Goal: Information Seeking & Learning: Learn about a topic

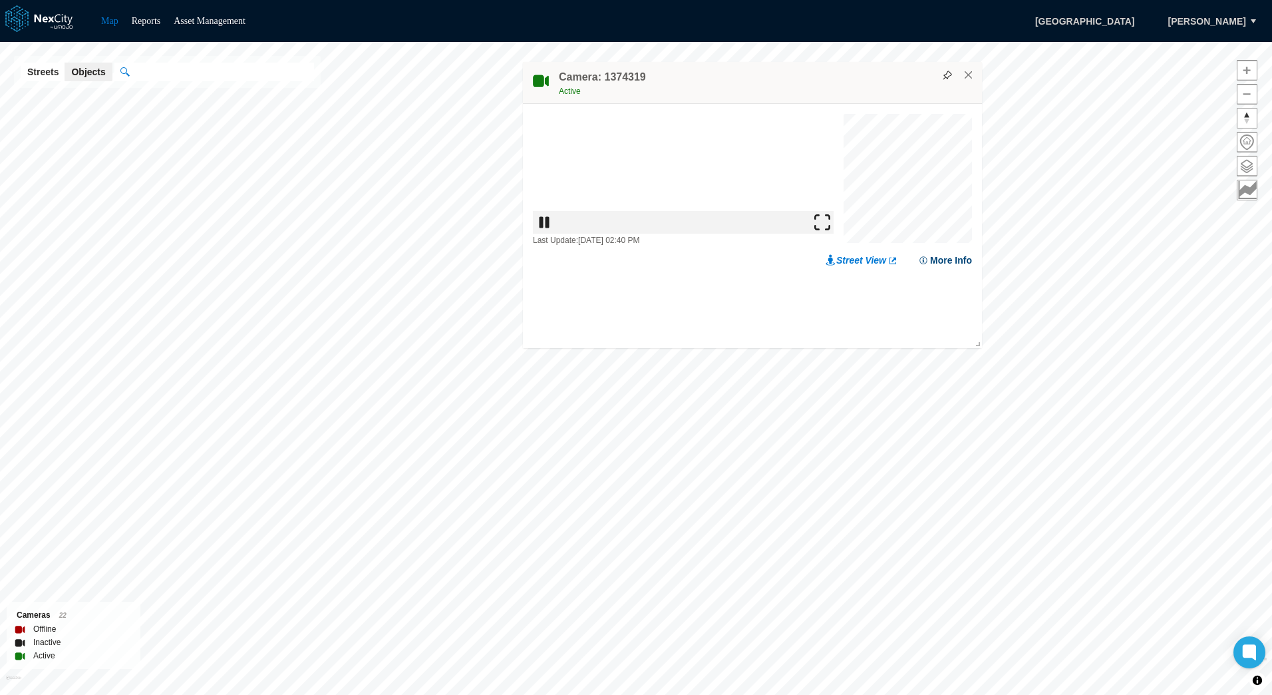
click at [944, 327] on button "More Info" at bounding box center [945, 327] width 54 height 13
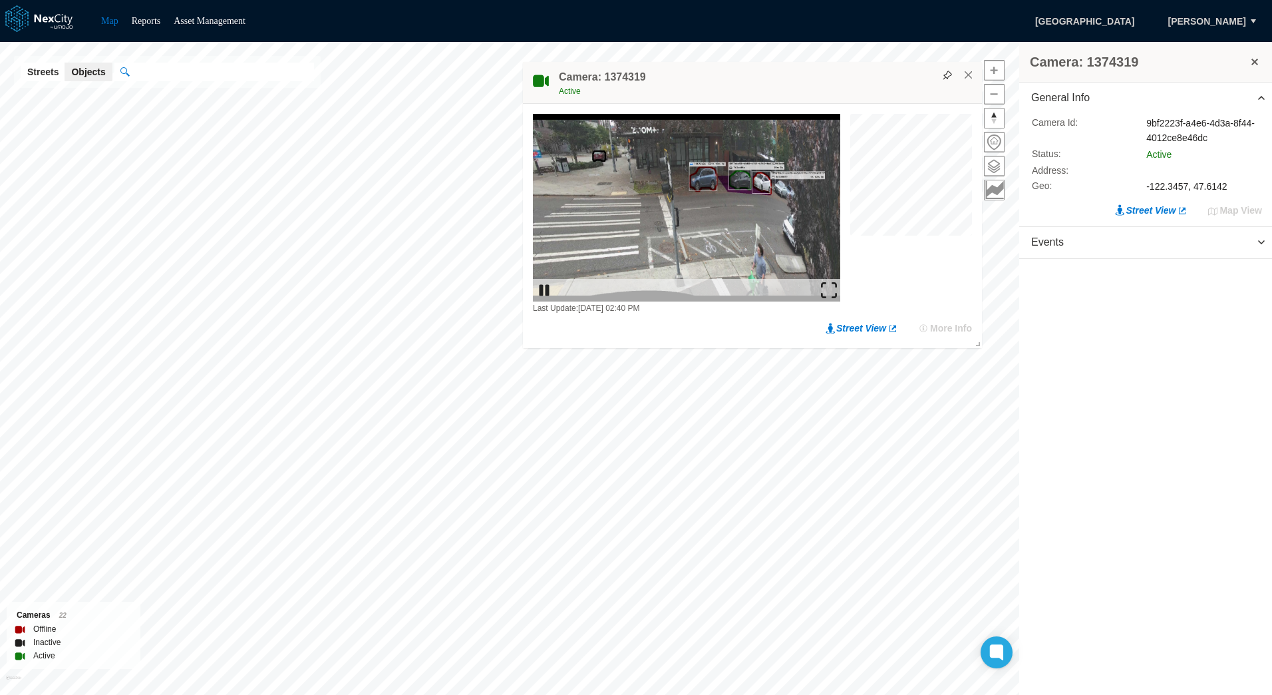
click at [832, 288] on img at bounding box center [829, 290] width 16 height 16
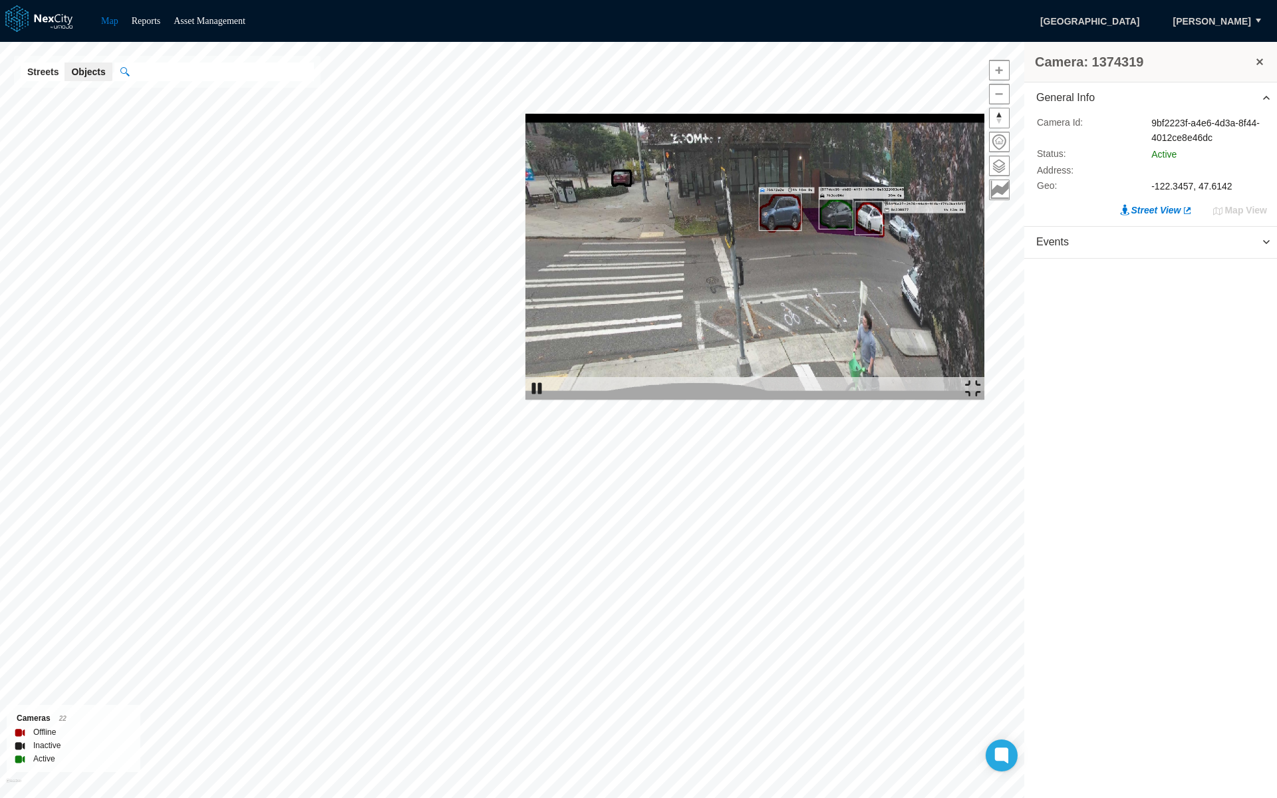
click at [981, 397] on img at bounding box center [973, 389] width 16 height 16
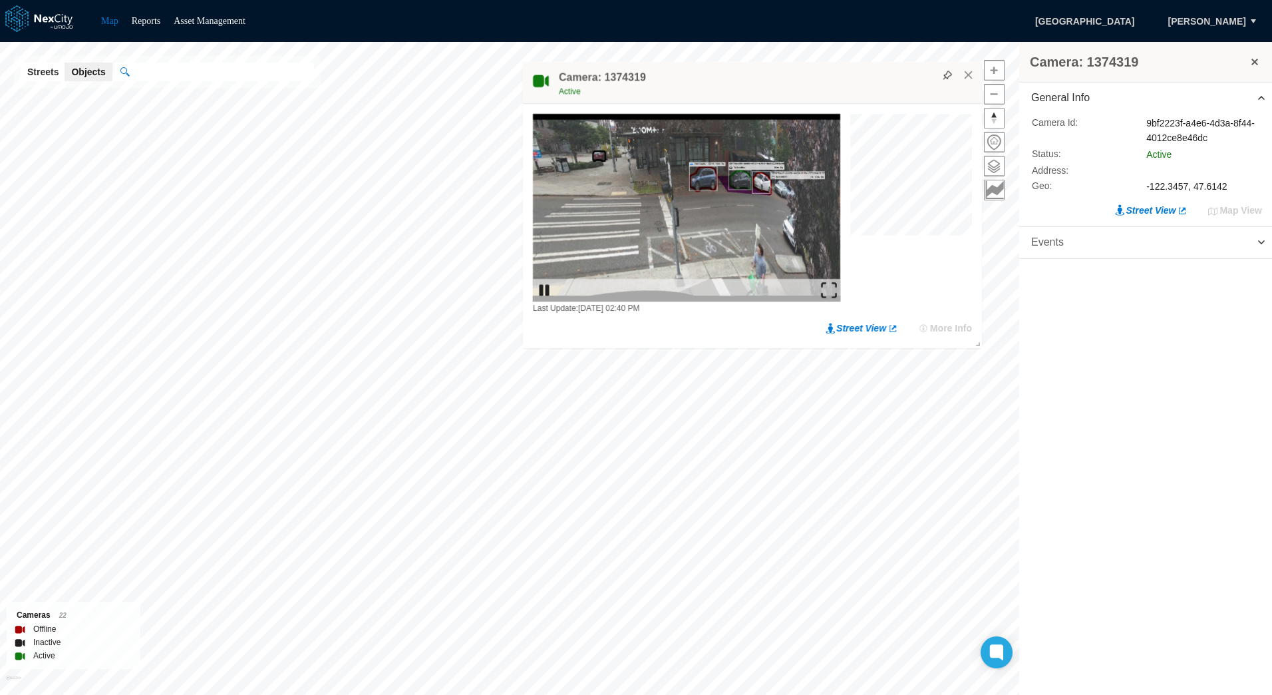
click at [1172, 243] on span "Events" at bounding box center [1145, 242] width 253 height 31
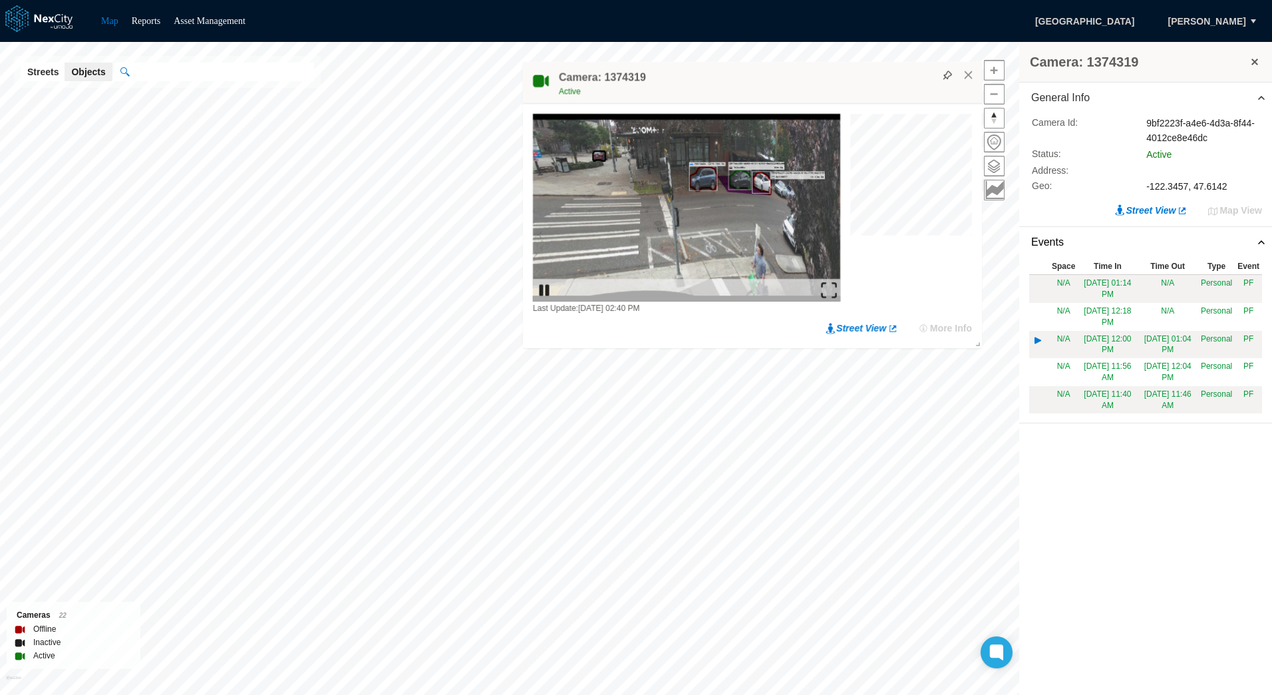
click at [1126, 337] on td "[DATE] 12:00 PM" at bounding box center [1107, 345] width 59 height 28
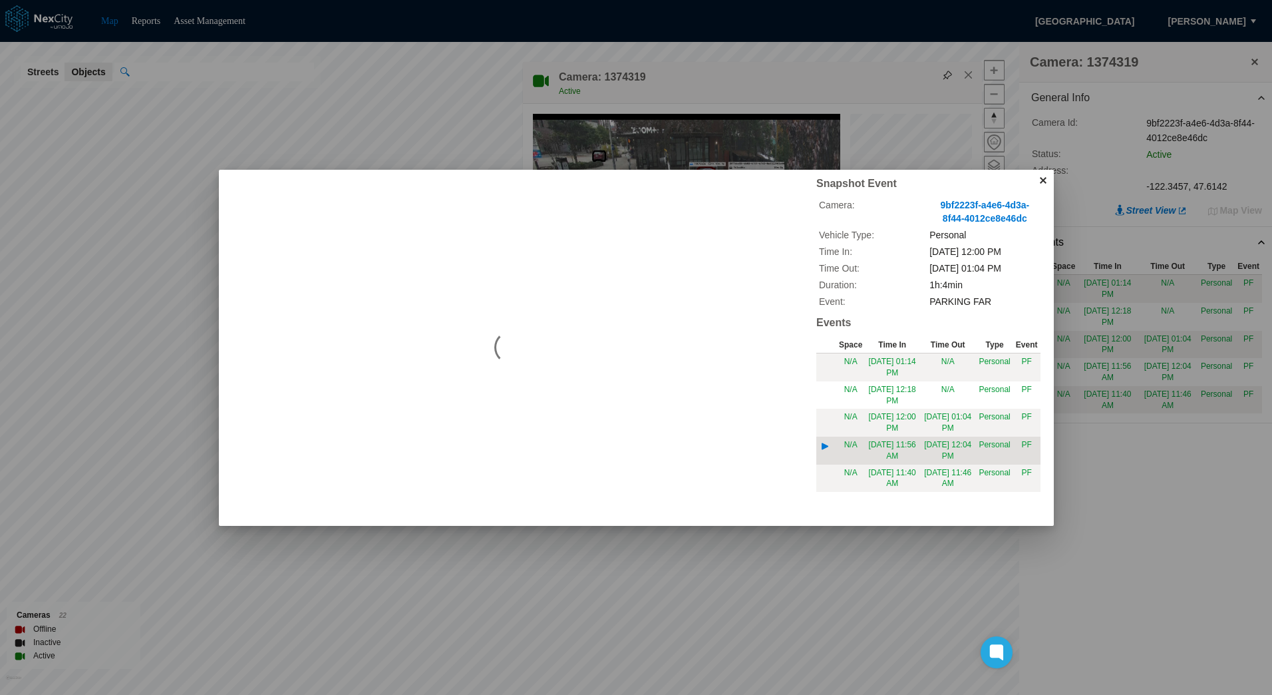
click at [933, 441] on td "[DATE] 12:04 PM" at bounding box center [947, 450] width 57 height 28
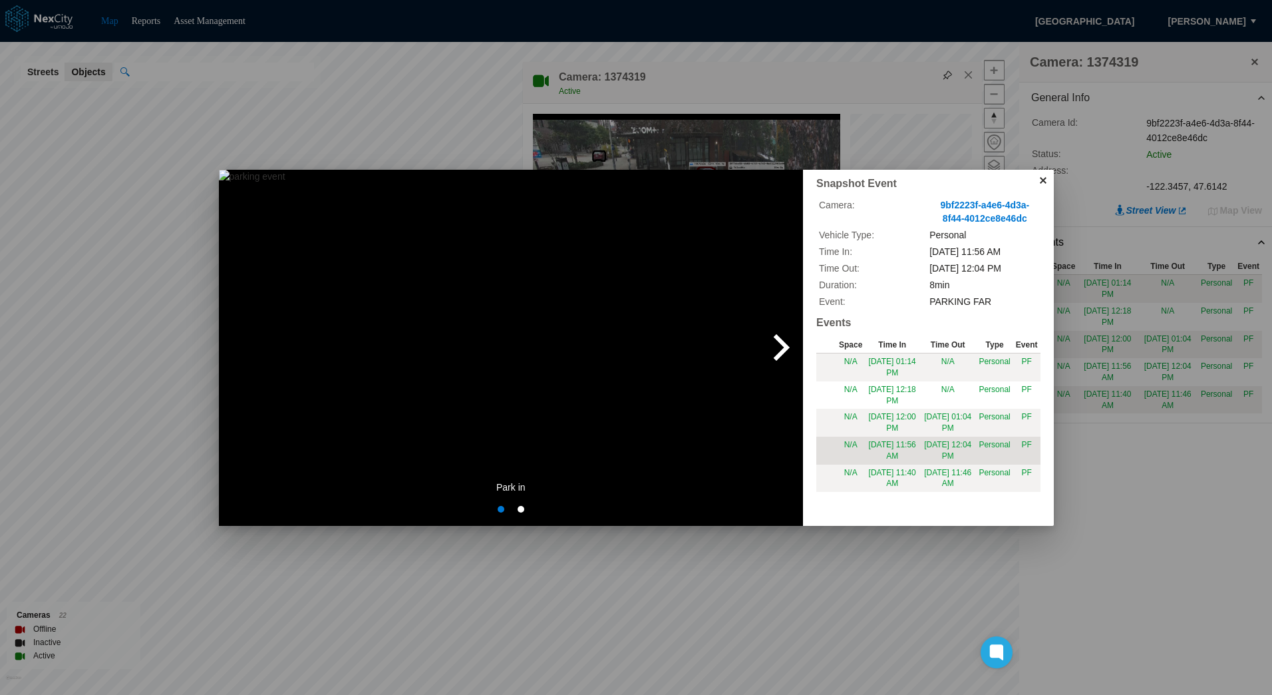
click at [782, 347] on span "next" at bounding box center [781, 348] width 43 height 214
click at [285, 347] on img at bounding box center [252, 348] width 67 height 356
click at [1043, 182] on button at bounding box center [1043, 180] width 21 height 21
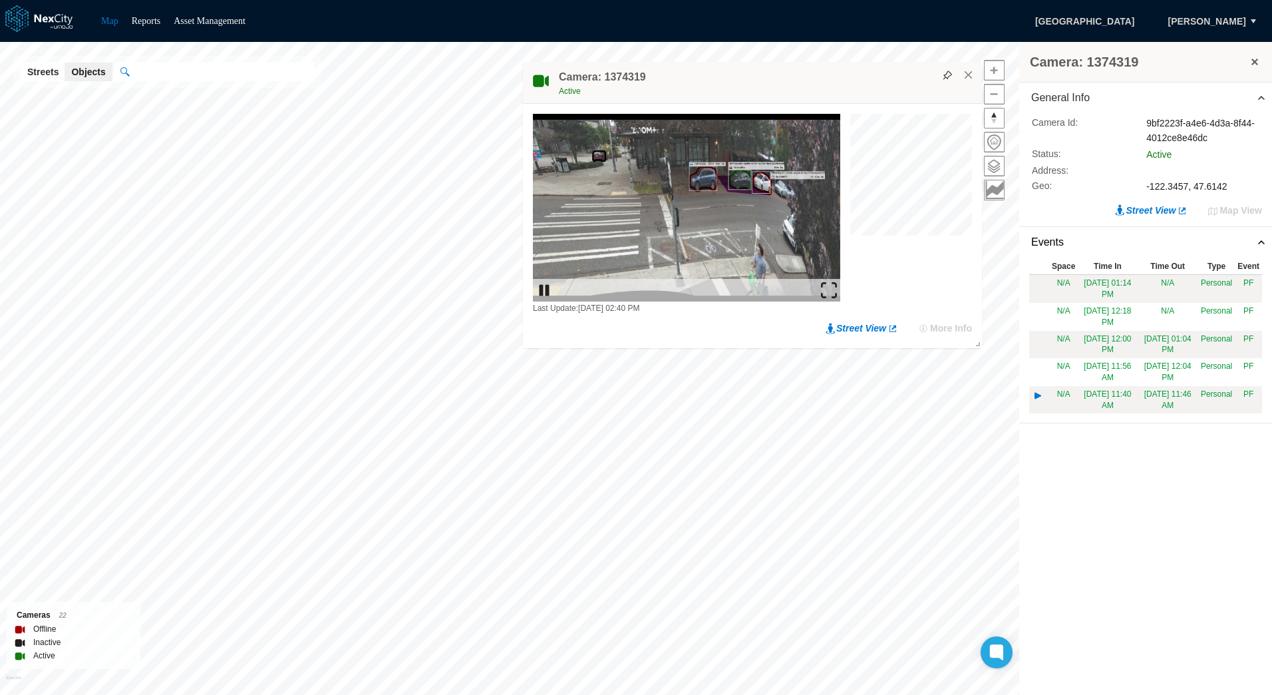
click at [1072, 397] on td "N/A" at bounding box center [1063, 400] width 29 height 28
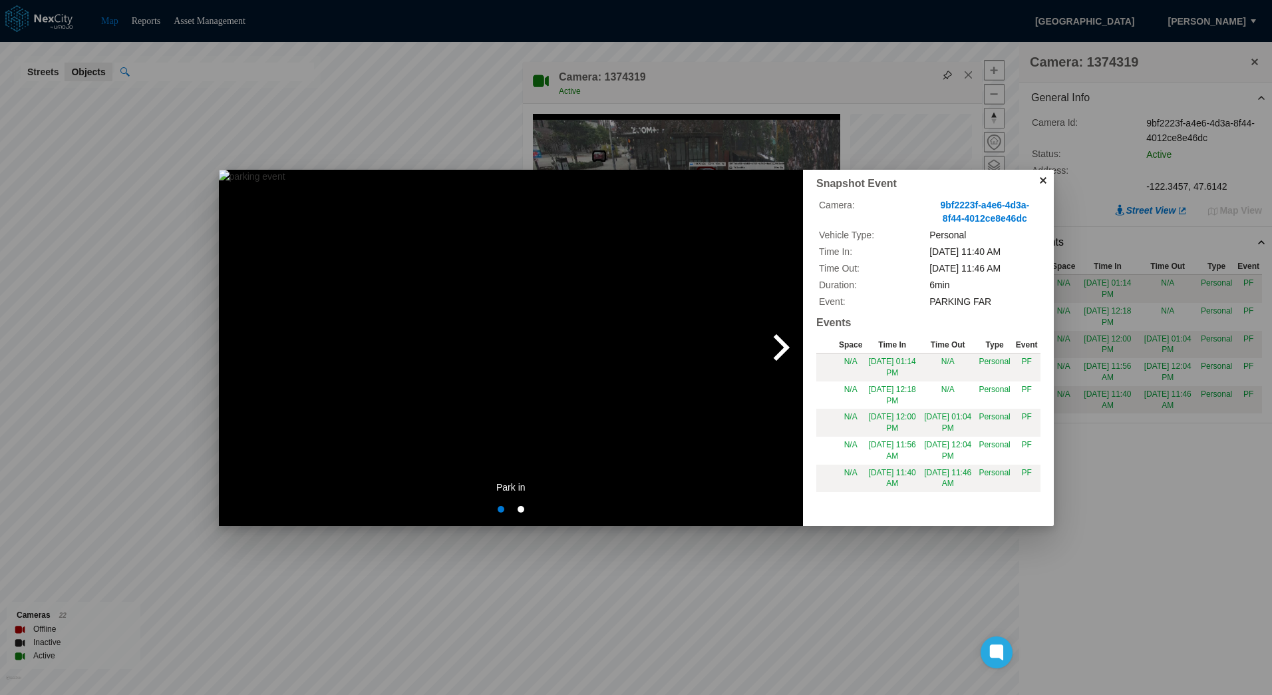
click at [776, 343] on span "next" at bounding box center [781, 348] width 43 height 214
click at [236, 347] on span "previous" at bounding box center [240, 348] width 43 height 214
click at [1040, 178] on button at bounding box center [1043, 180] width 21 height 21
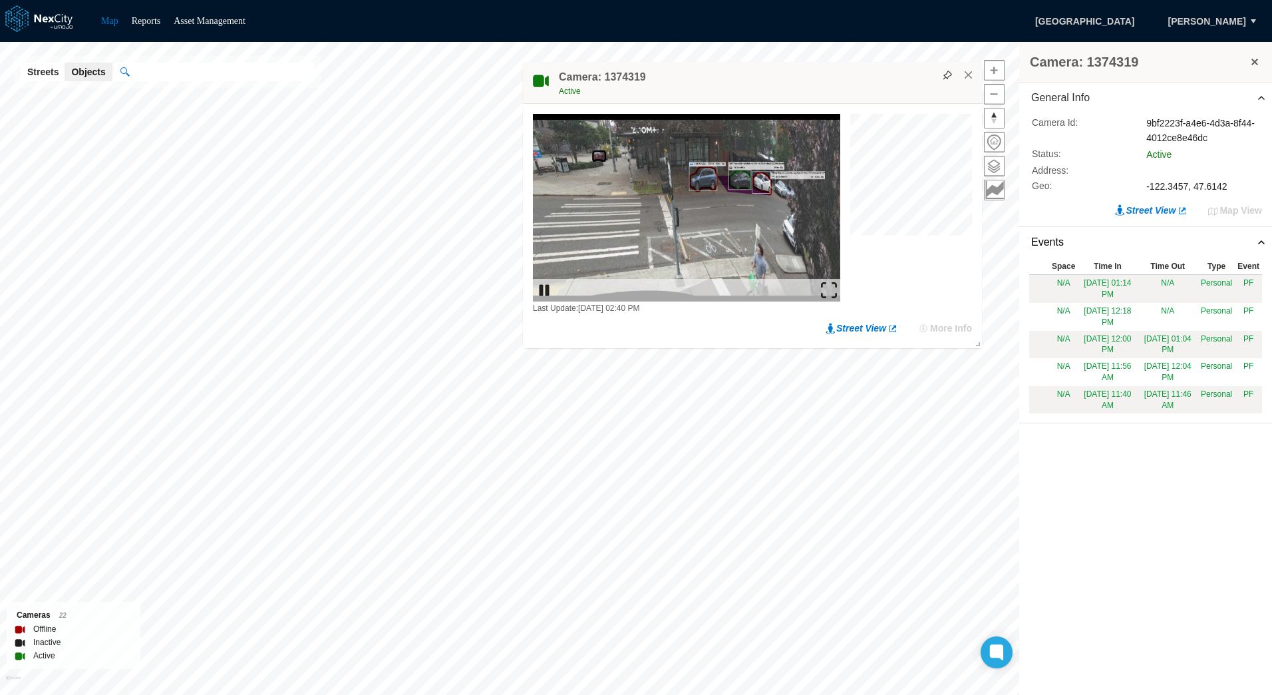
click at [543, 283] on img at bounding box center [544, 290] width 16 height 16
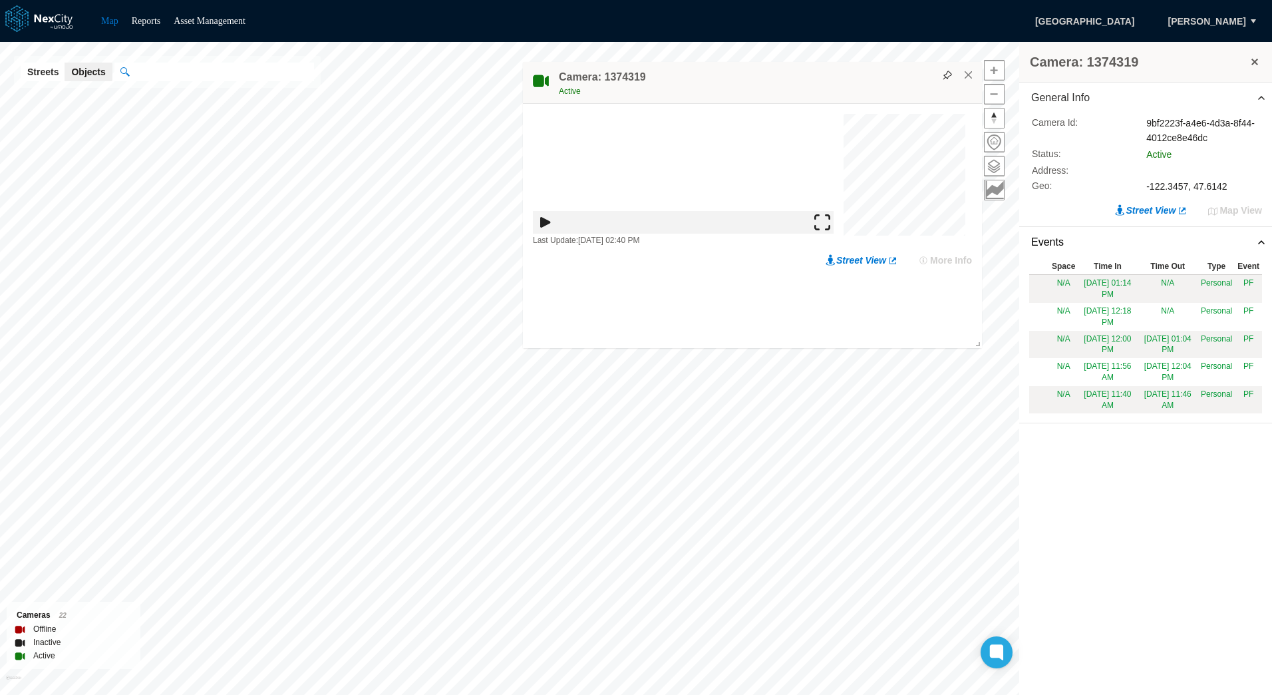
click at [542, 222] on img at bounding box center [544, 222] width 16 height 16
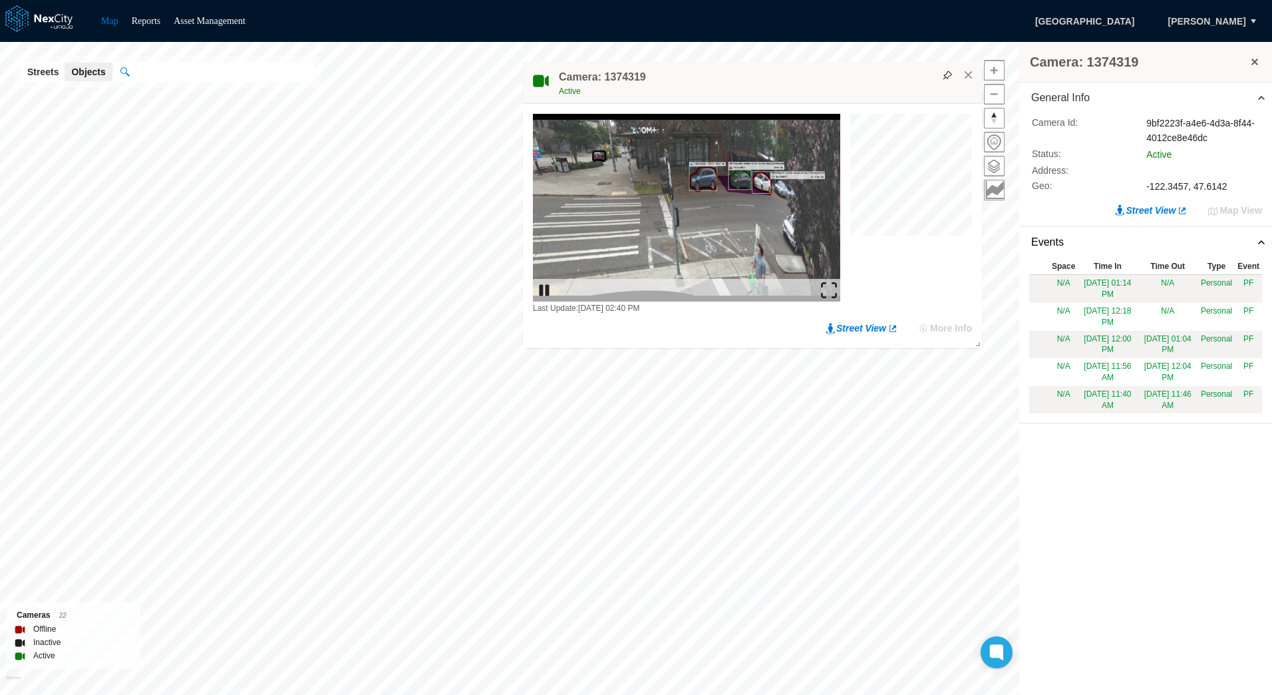
click at [826, 220] on img at bounding box center [686, 208] width 307 height 188
click at [826, 289] on img at bounding box center [829, 290] width 16 height 16
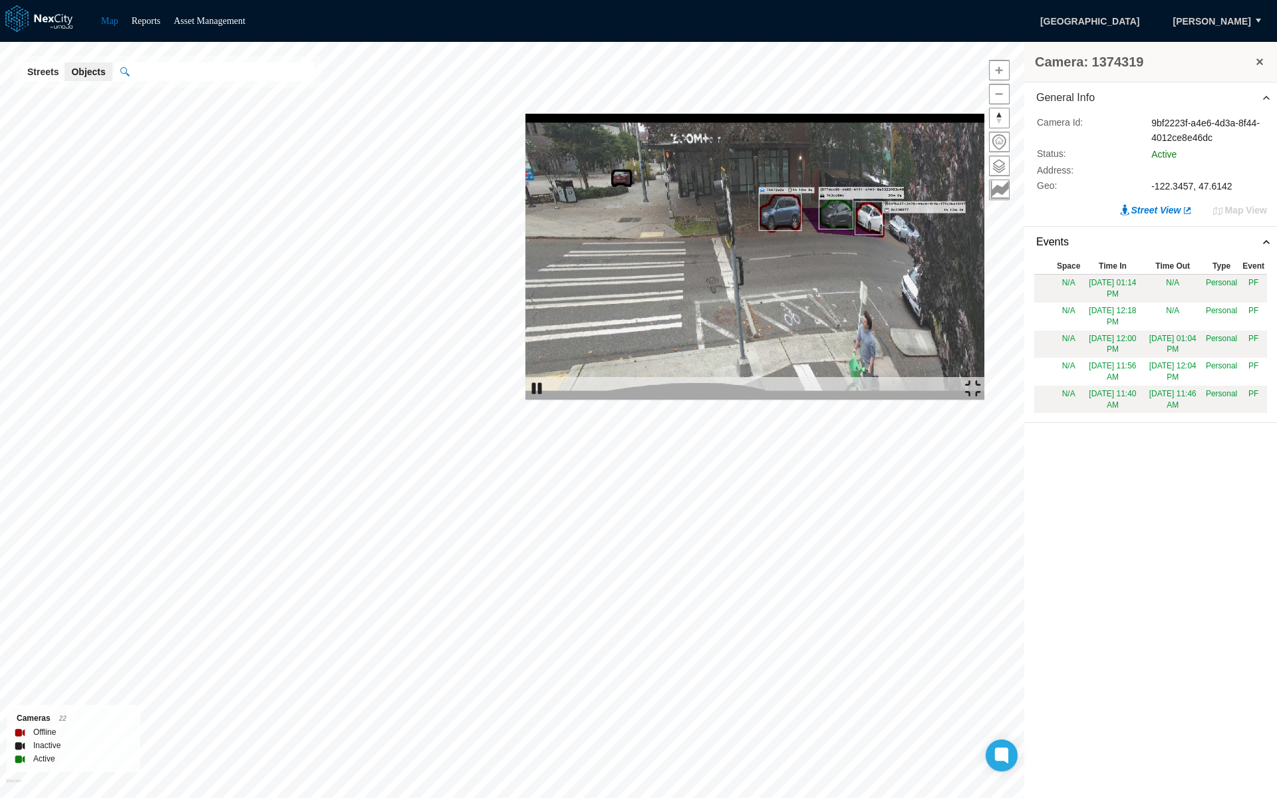
click at [529, 397] on img at bounding box center [537, 389] width 16 height 16
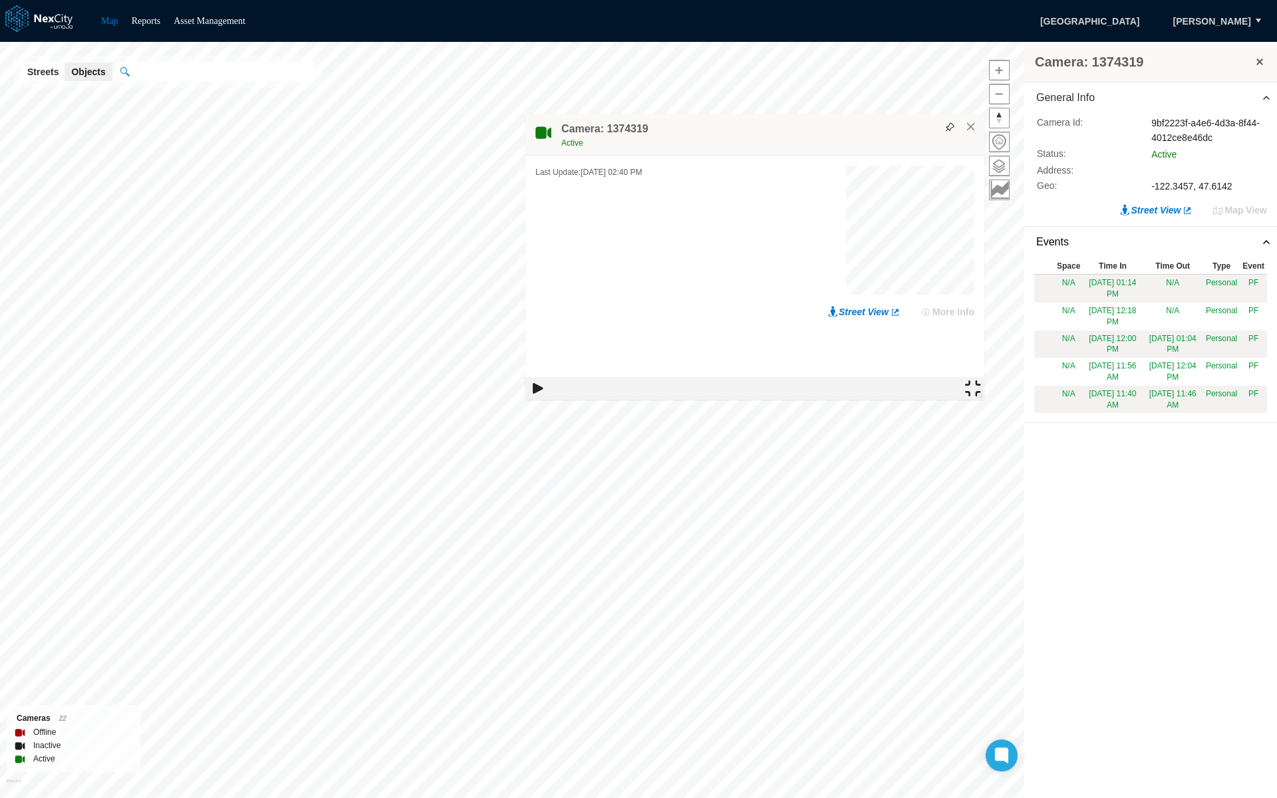
click at [529, 397] on img at bounding box center [537, 389] width 16 height 16
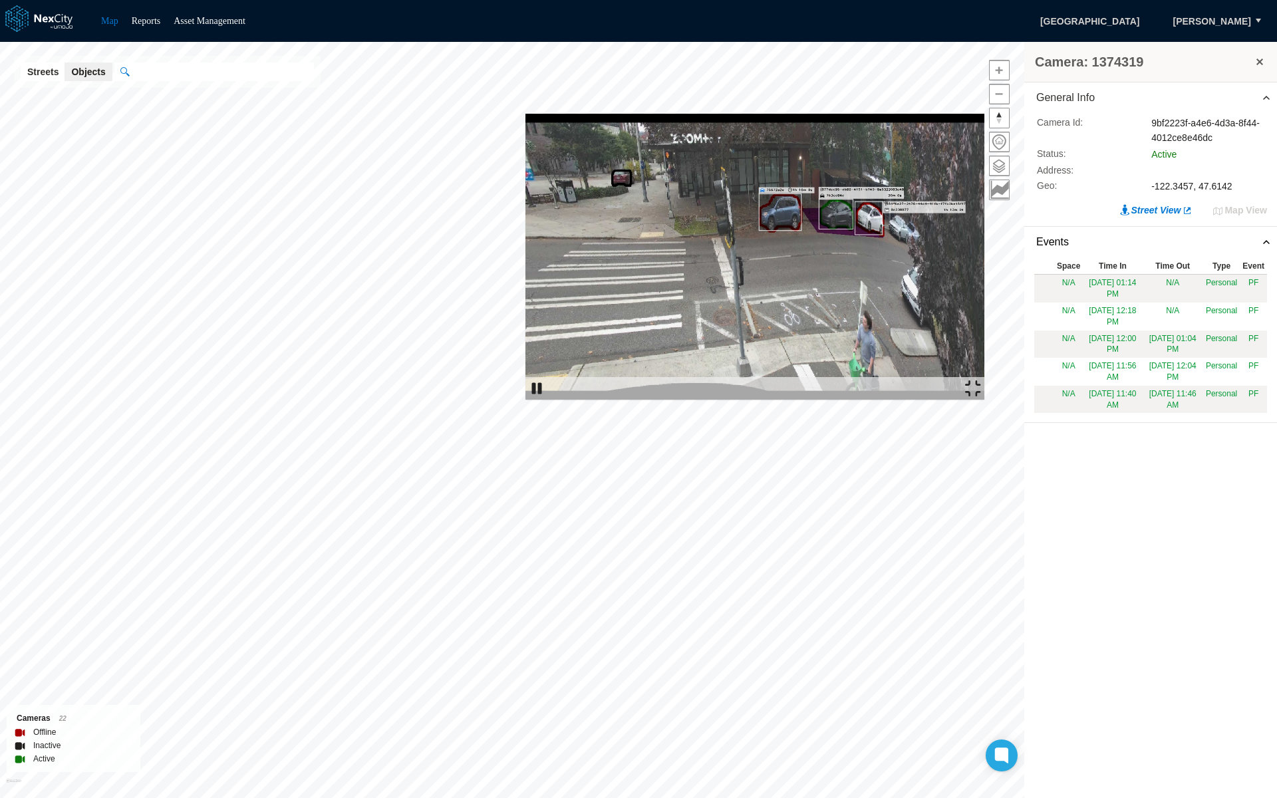
click at [768, 273] on img at bounding box center [755, 257] width 459 height 286
click at [981, 397] on img at bounding box center [973, 389] width 16 height 16
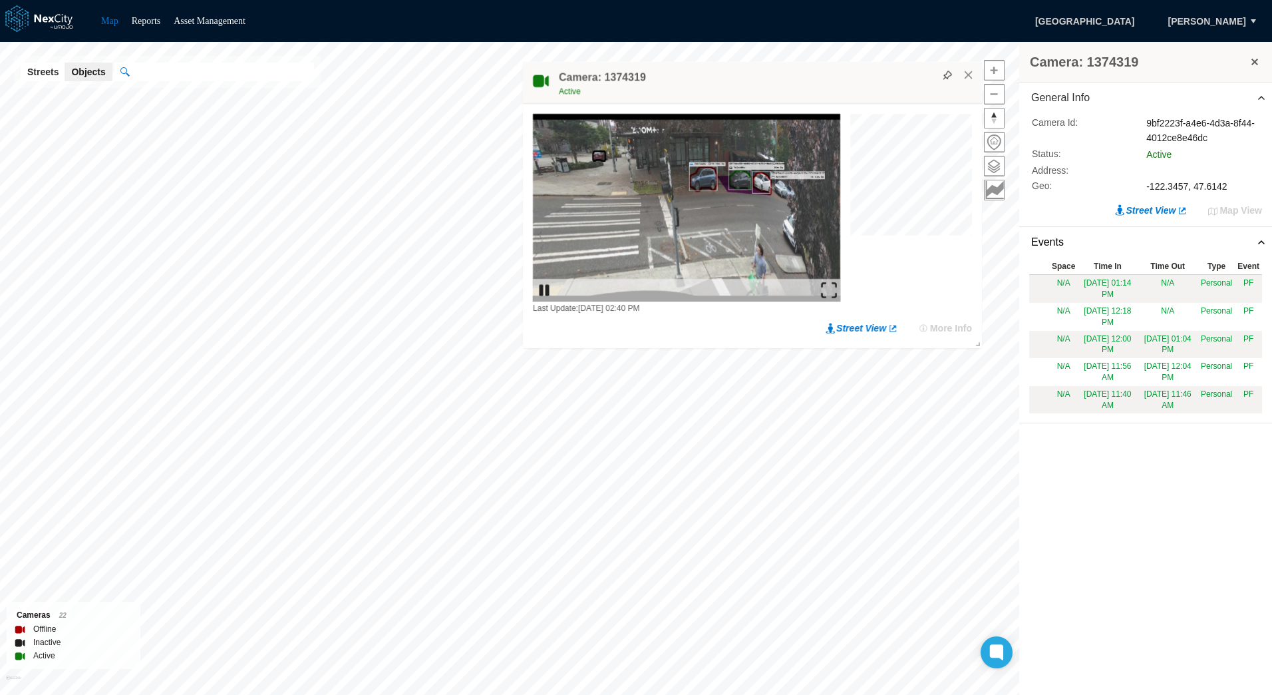
click at [1254, 69] on button at bounding box center [1254, 62] width 13 height 19
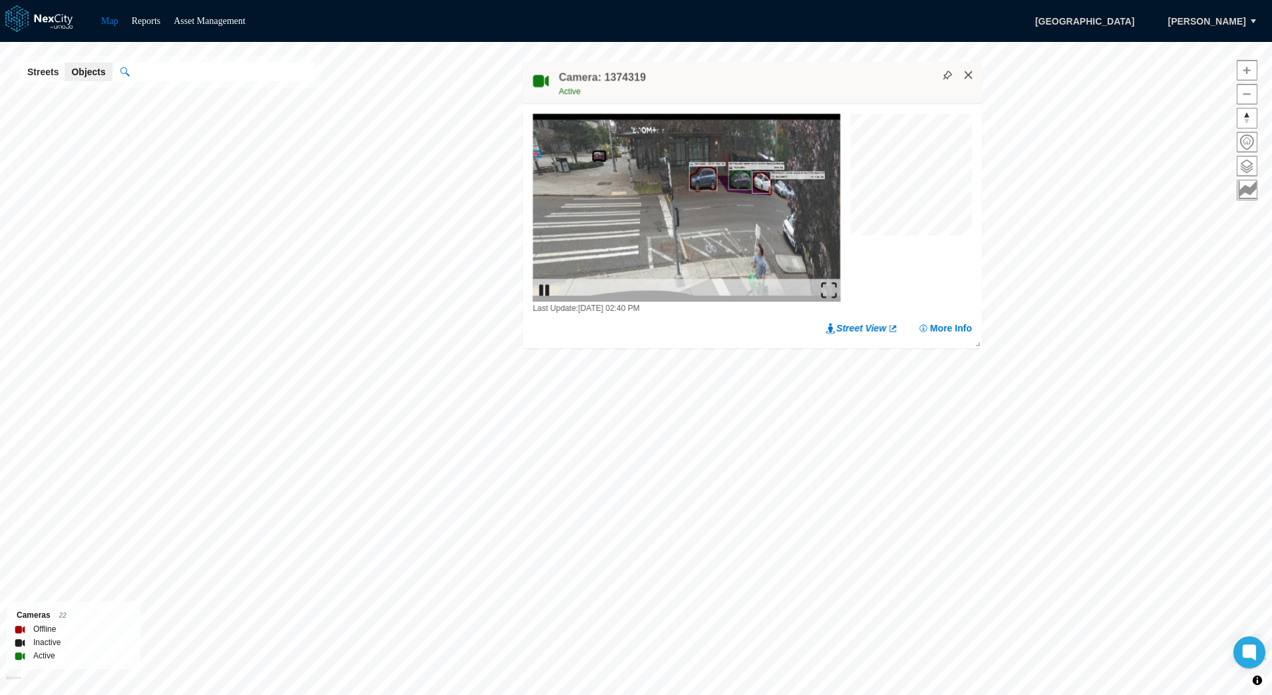
click at [969, 79] on button "×" at bounding box center [969, 75] width 12 height 12
